Goal: Task Accomplishment & Management: Manage account settings

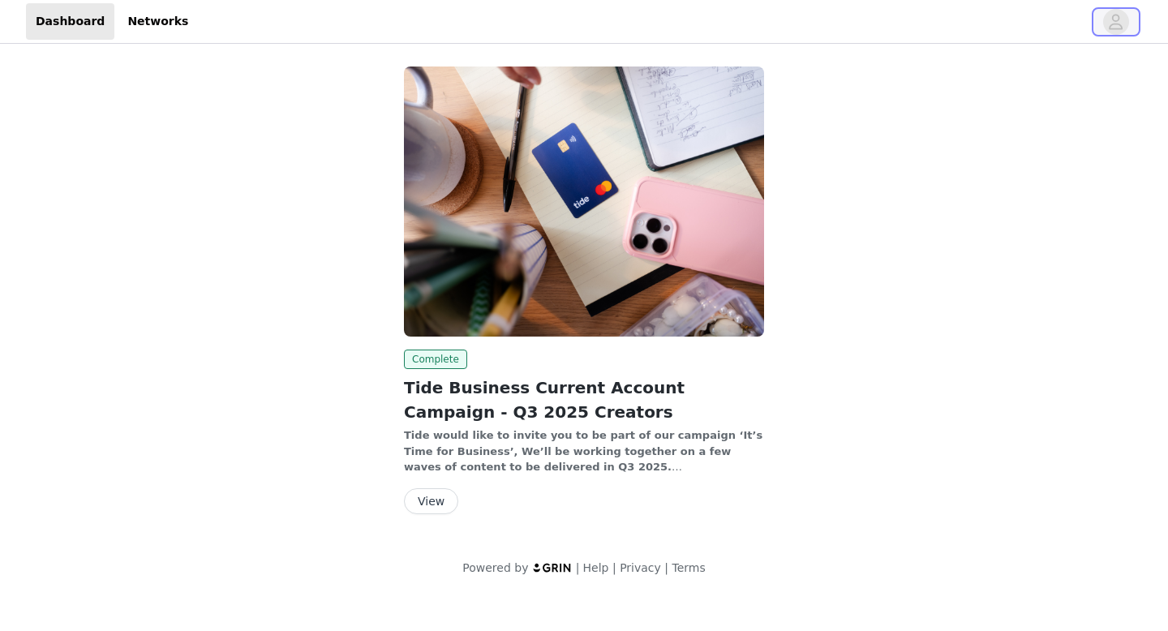
click at [1124, 20] on icon "avatar" at bounding box center [1115, 22] width 15 height 26
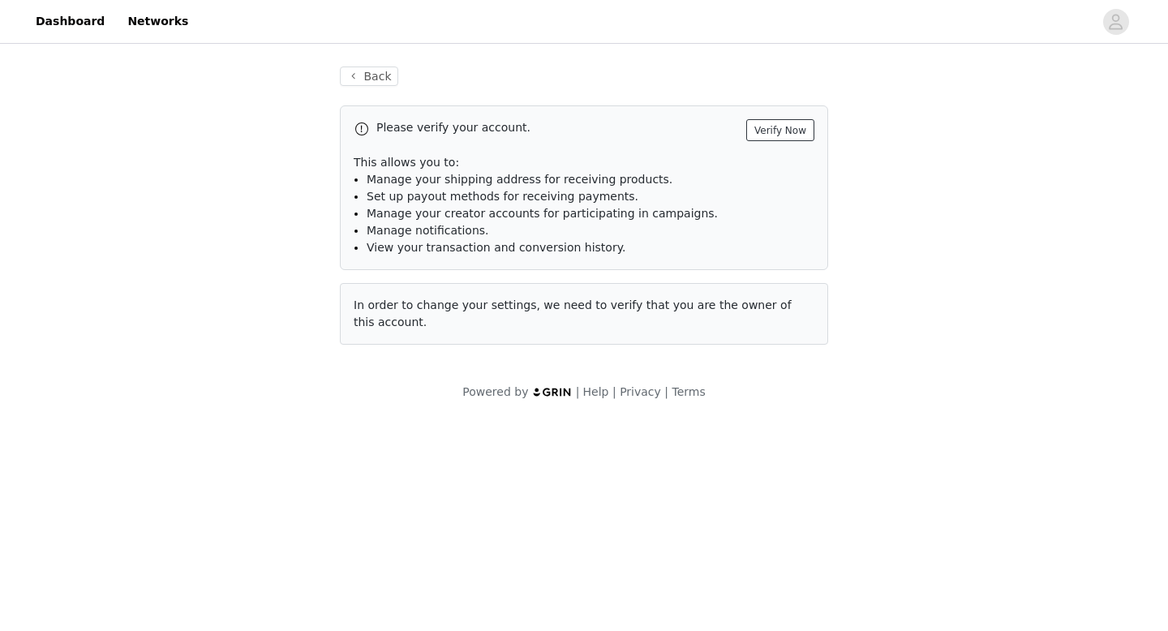
click at [780, 133] on button "Verify Now" at bounding box center [780, 130] width 68 height 22
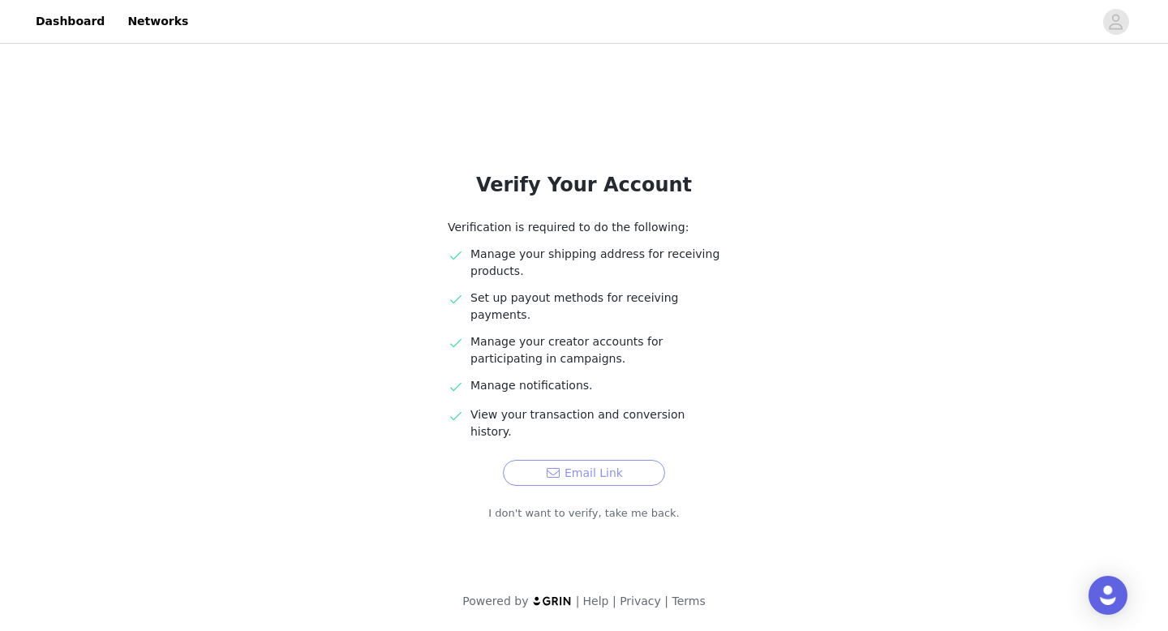
click at [565, 460] on button "Email Link" at bounding box center [584, 473] width 162 height 26
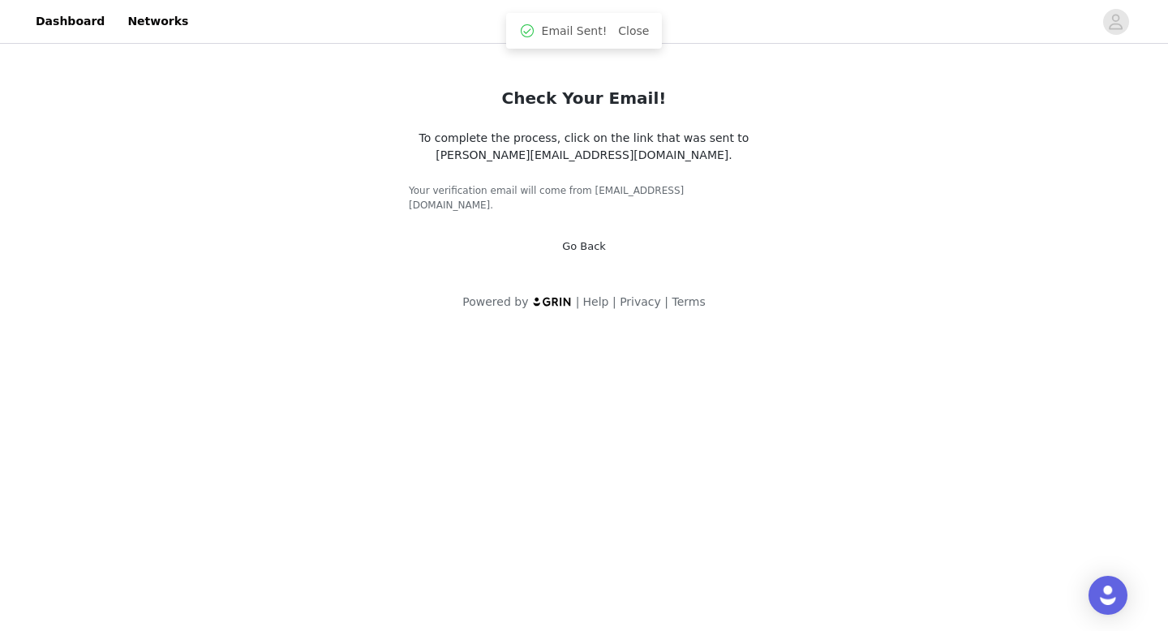
click at [564, 442] on body "Dashboard Networks Check Your Email! To complete the process, click on the link…" at bounding box center [584, 315] width 1168 height 631
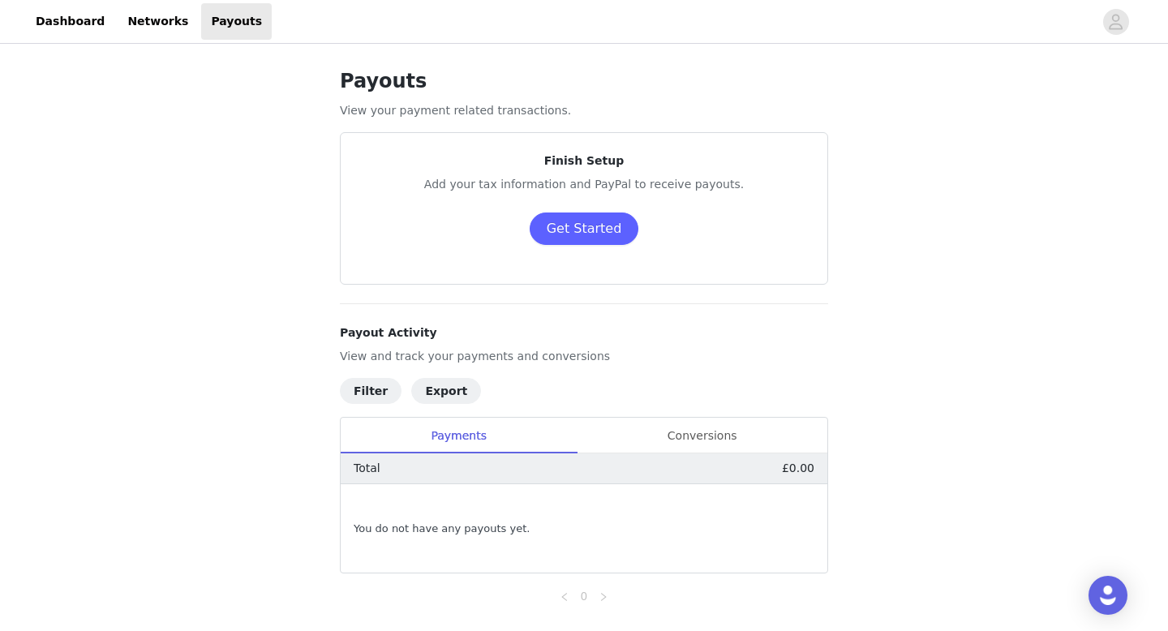
scroll to position [6, 0]
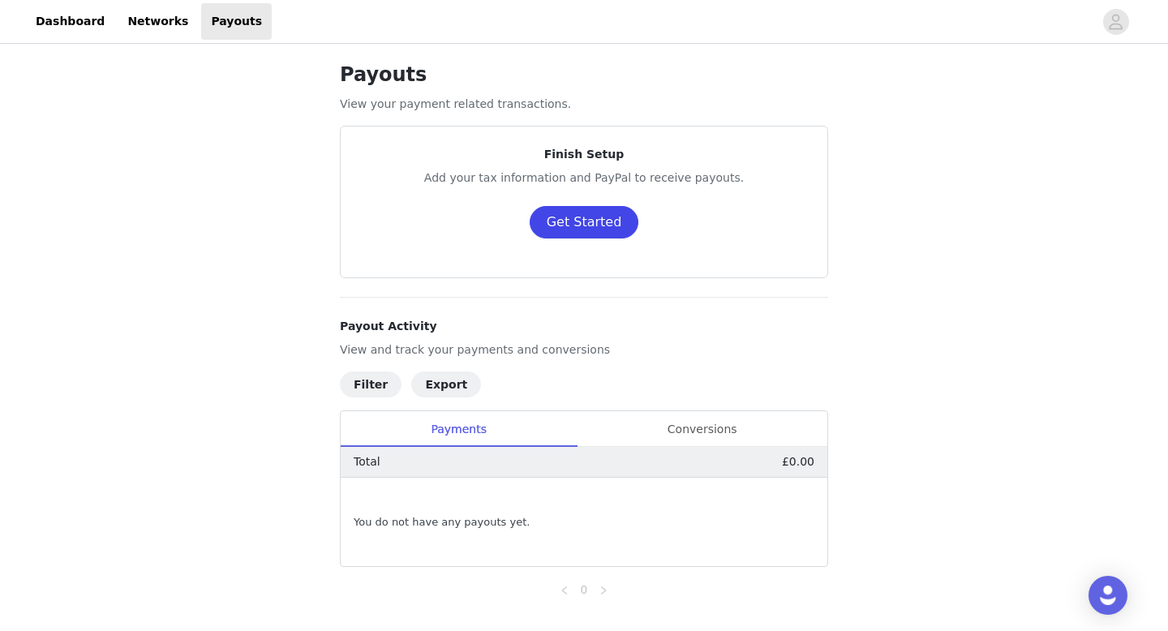
click at [597, 226] on button "Get Started" at bounding box center [585, 222] width 110 height 32
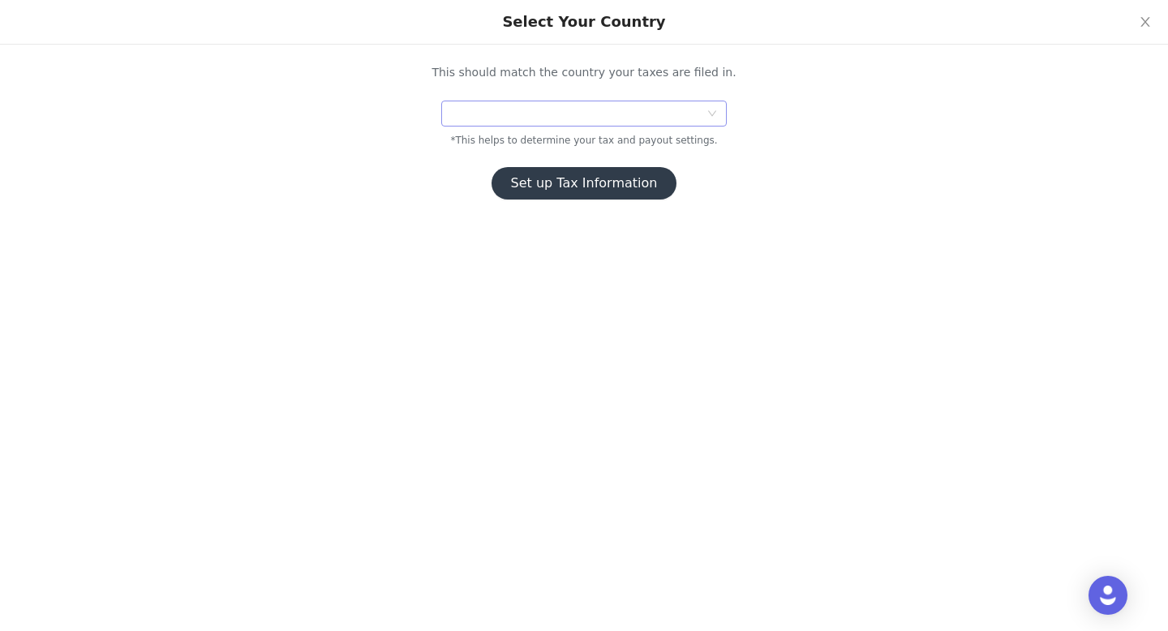
click at [618, 123] on div at bounding box center [579, 113] width 256 height 24
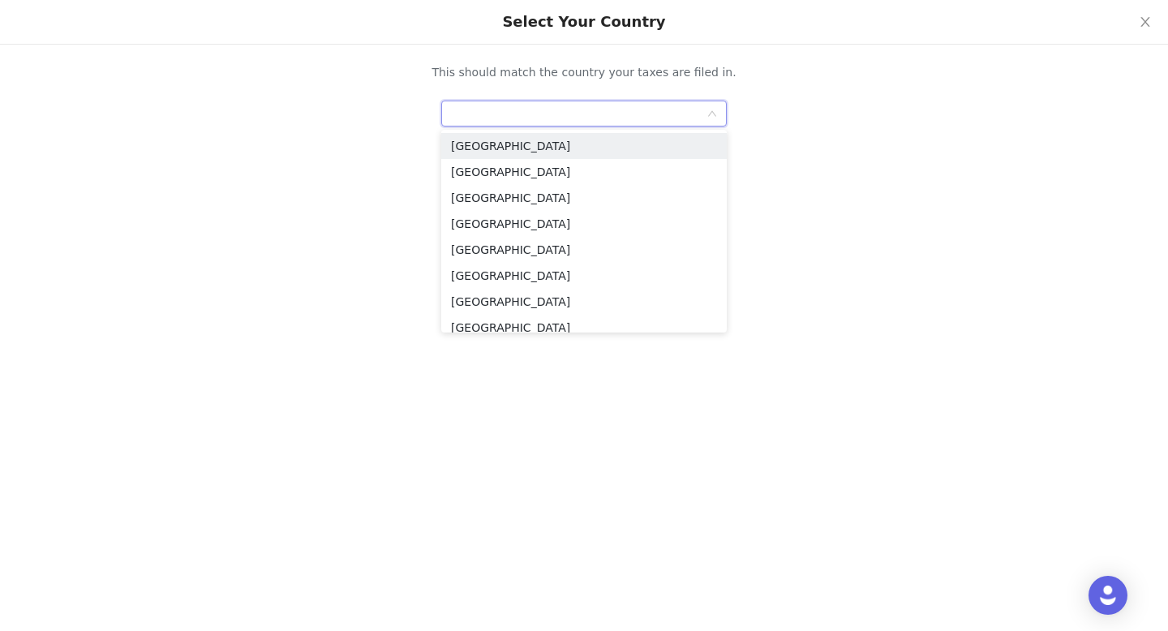
click at [722, 111] on div at bounding box center [584, 114] width 286 height 26
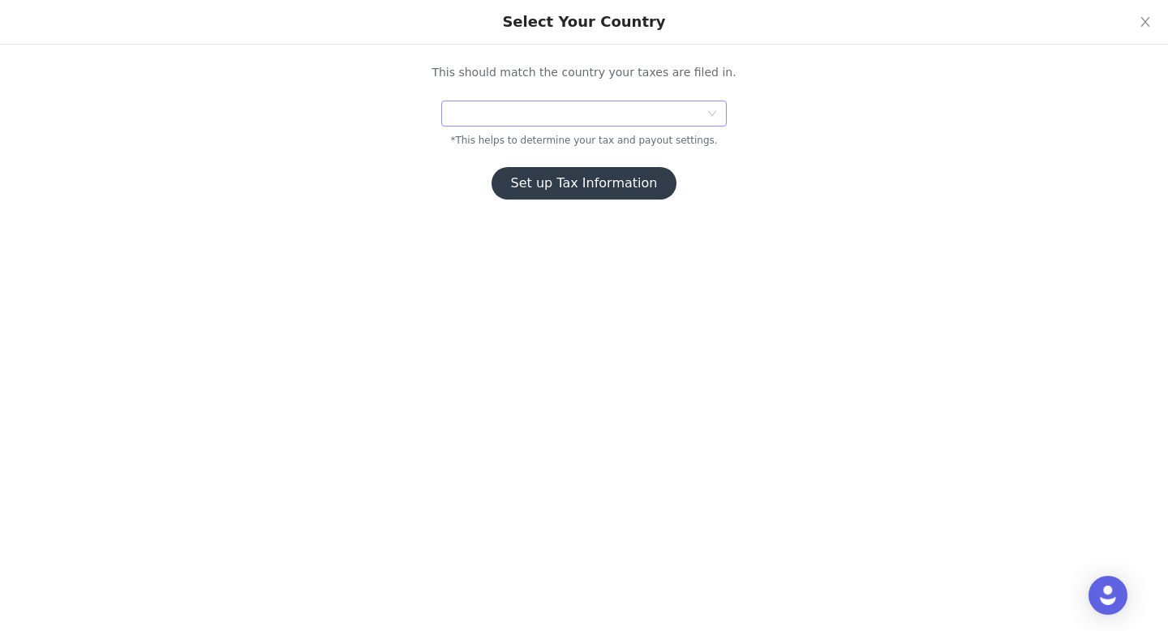
click at [617, 110] on div at bounding box center [579, 113] width 256 height 24
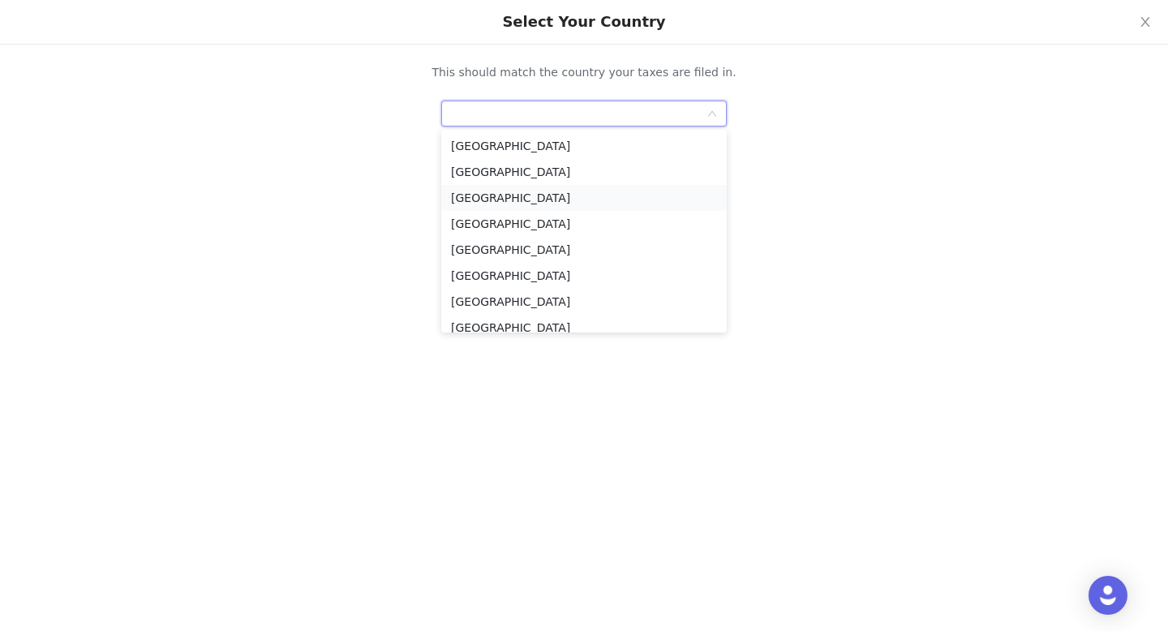
click at [523, 196] on li "[GEOGRAPHIC_DATA]" at bounding box center [584, 198] width 286 height 26
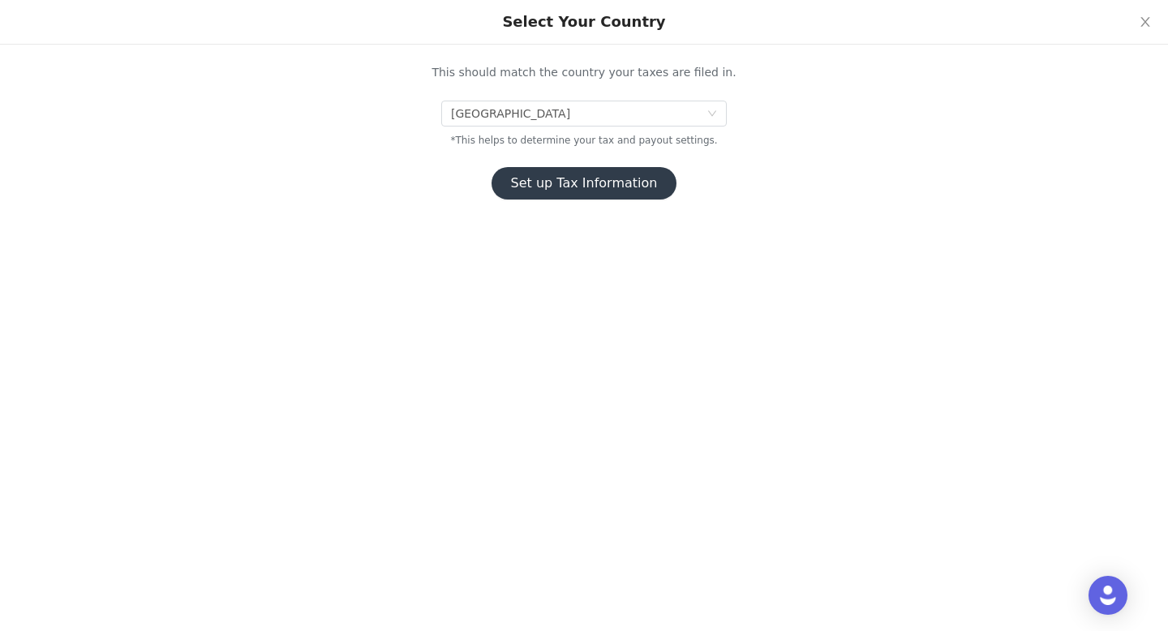
click at [570, 189] on button "Set up Tax Information" at bounding box center [585, 183] width 186 height 32
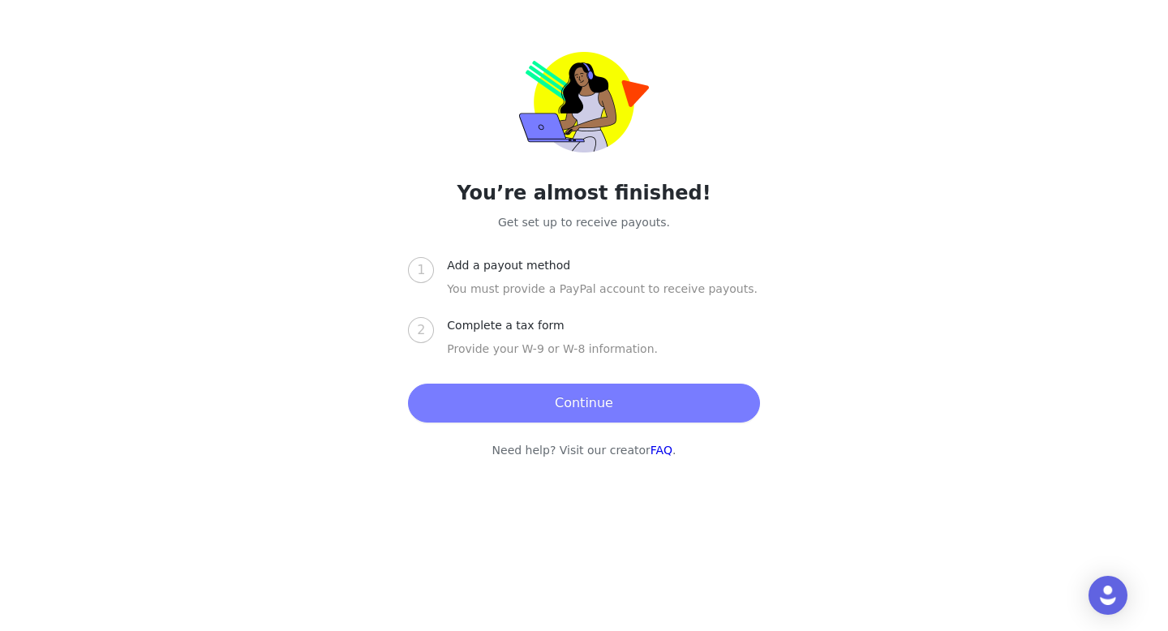
click at [570, 189] on div at bounding box center [584, 315] width 1168 height 631
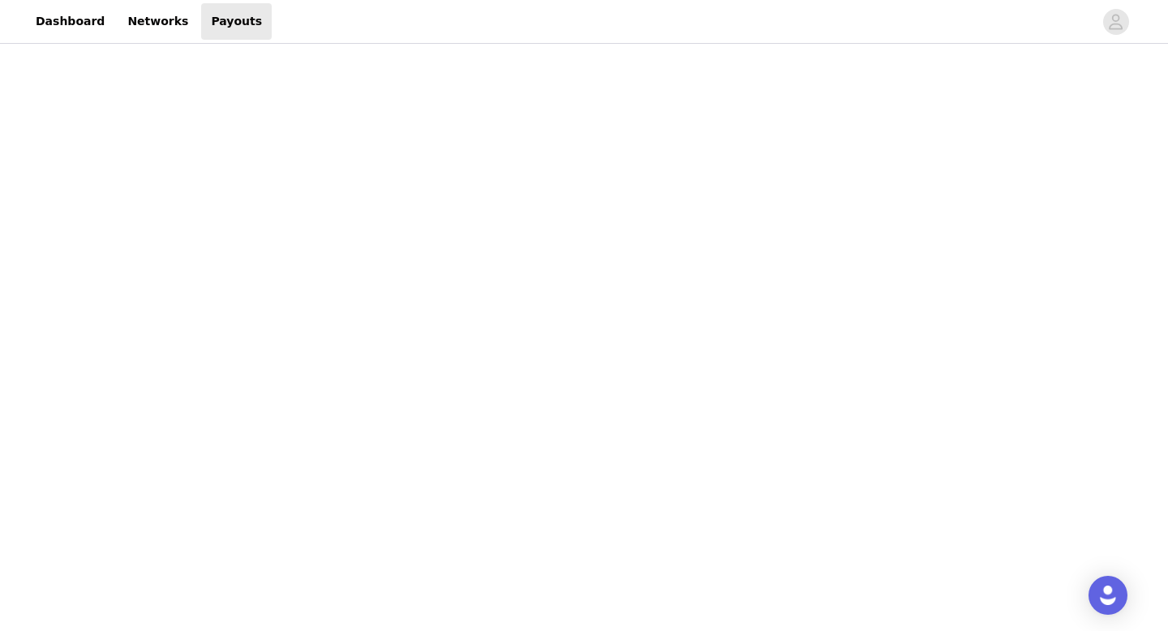
scroll to position [392, 0]
click at [282, 460] on div "Payouts View your payment related transactions. Payout Activity View and track …" at bounding box center [584, 328] width 1168 height 1347
click at [282, 407] on div "Payouts View your payment related transactions. Payout Activity View and track …" at bounding box center [584, 328] width 1168 height 1347
click at [283, 411] on div "Payouts View your payment related transactions. Payout Activity View and track …" at bounding box center [584, 532] width 1168 height 1252
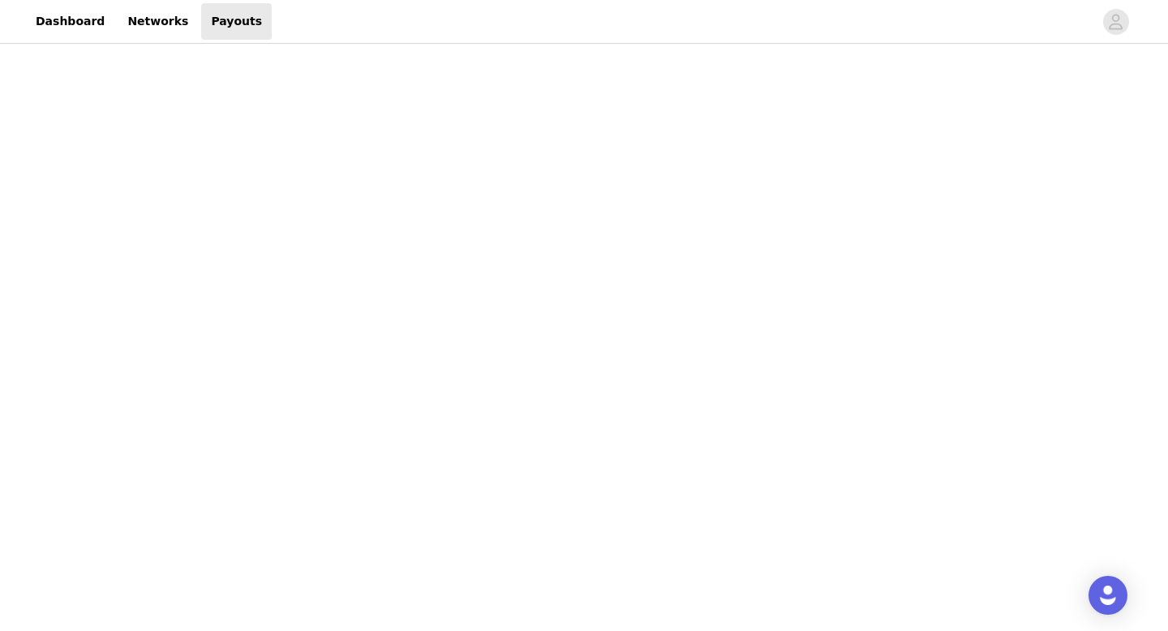
click at [235, 384] on div "Payouts View your payment related transactions. Payout Activity View and track …" at bounding box center [584, 532] width 1168 height 1252
click at [285, 307] on div "Payouts View your payment related transactions. Payout Activity View and track …" at bounding box center [584, 410] width 1168 height 1252
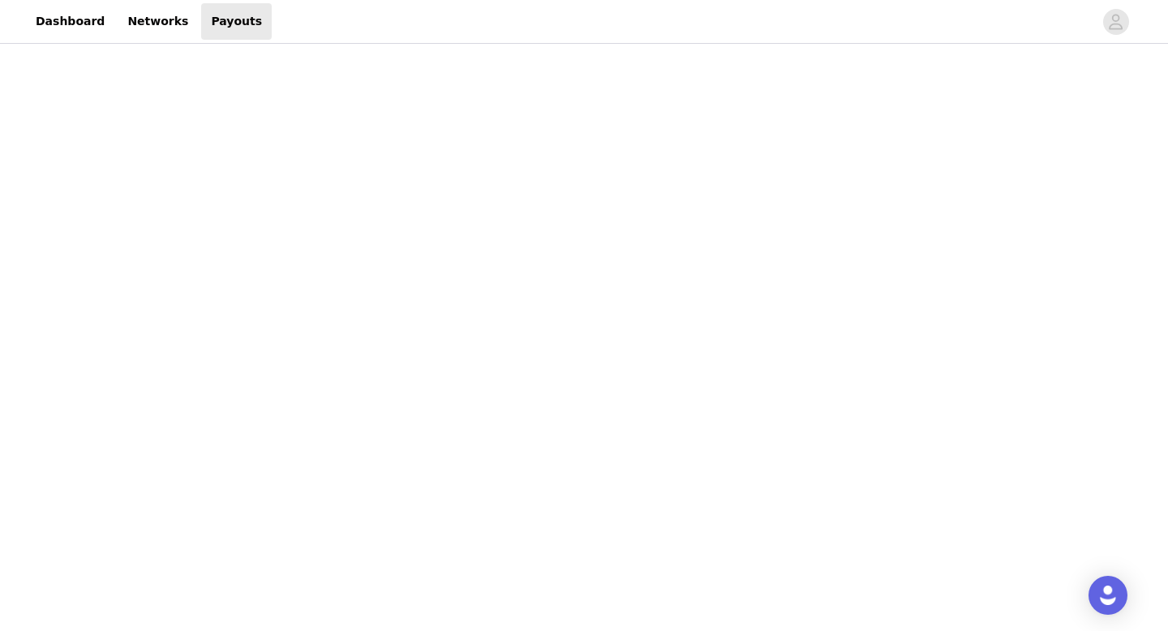
scroll to position [798, 0]
click at [275, 474] on div "Payouts View your payment related transactions. Payout Activity View and track …" at bounding box center [584, 166] width 1168 height 1834
